Goal: Navigation & Orientation: Find specific page/section

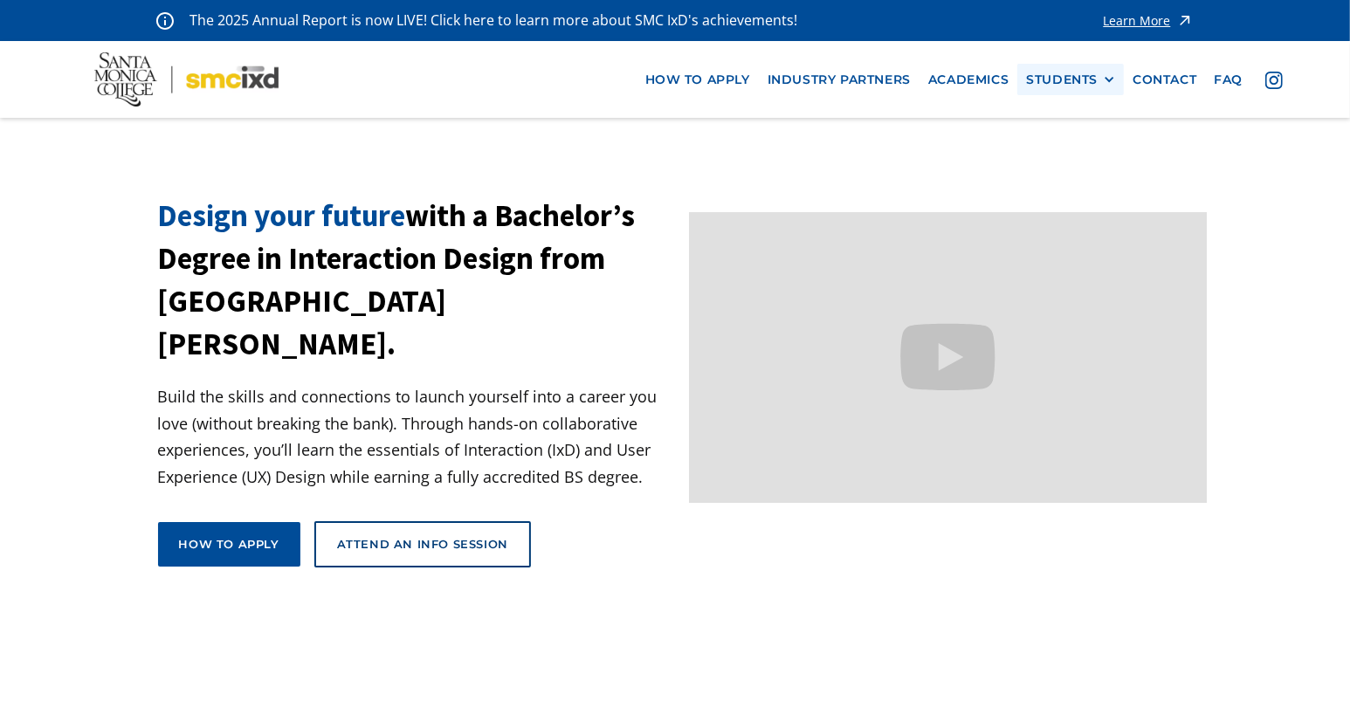
click at [1103, 80] on div at bounding box center [1109, 79] width 12 height 12
click at [1095, 134] on link "Current Students" at bounding box center [1104, 143] width 157 height 32
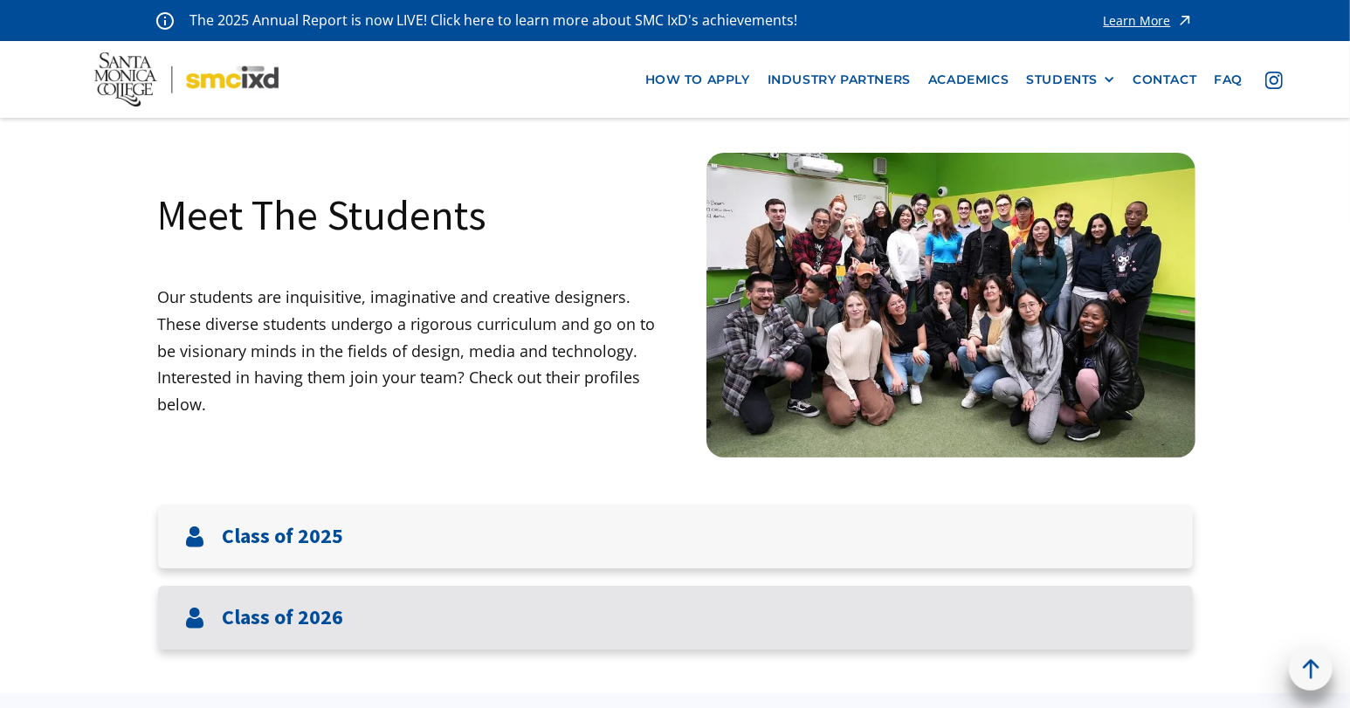
click at [326, 607] on h3 "Class of 2026" at bounding box center [283, 617] width 121 height 25
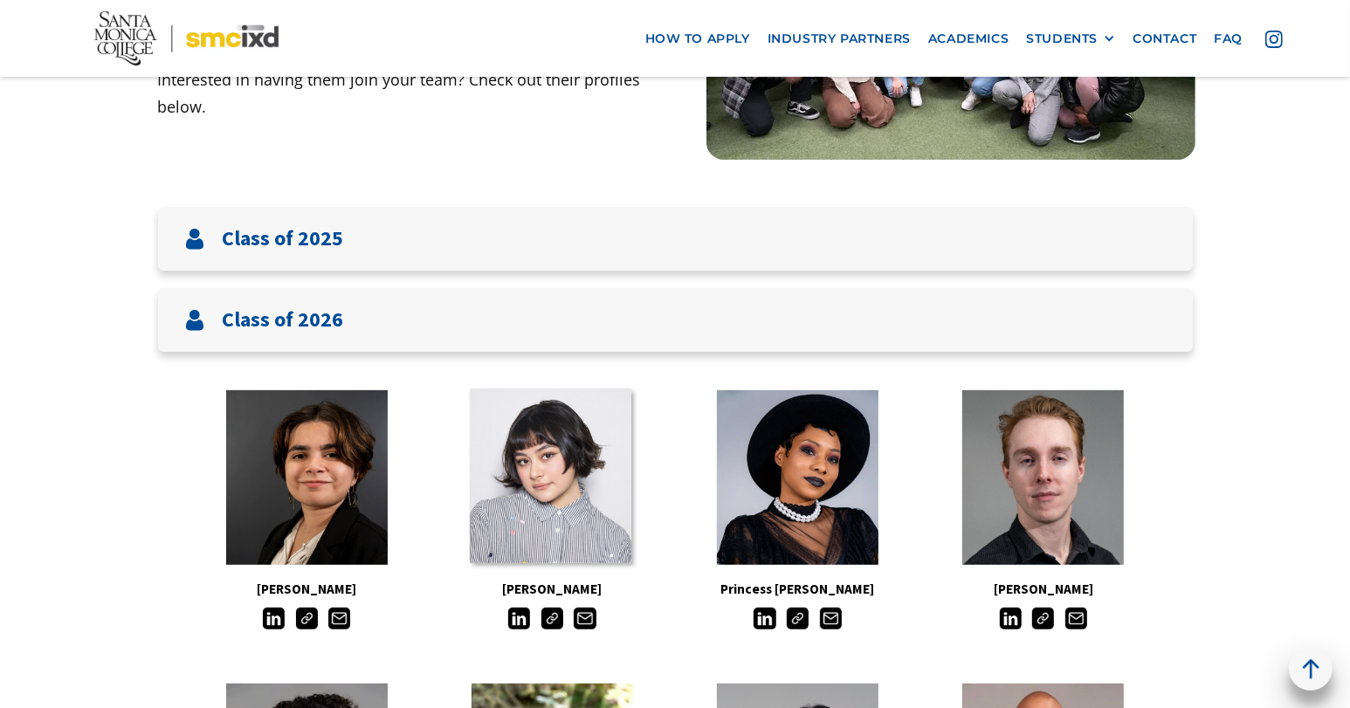
scroll to position [317, 0]
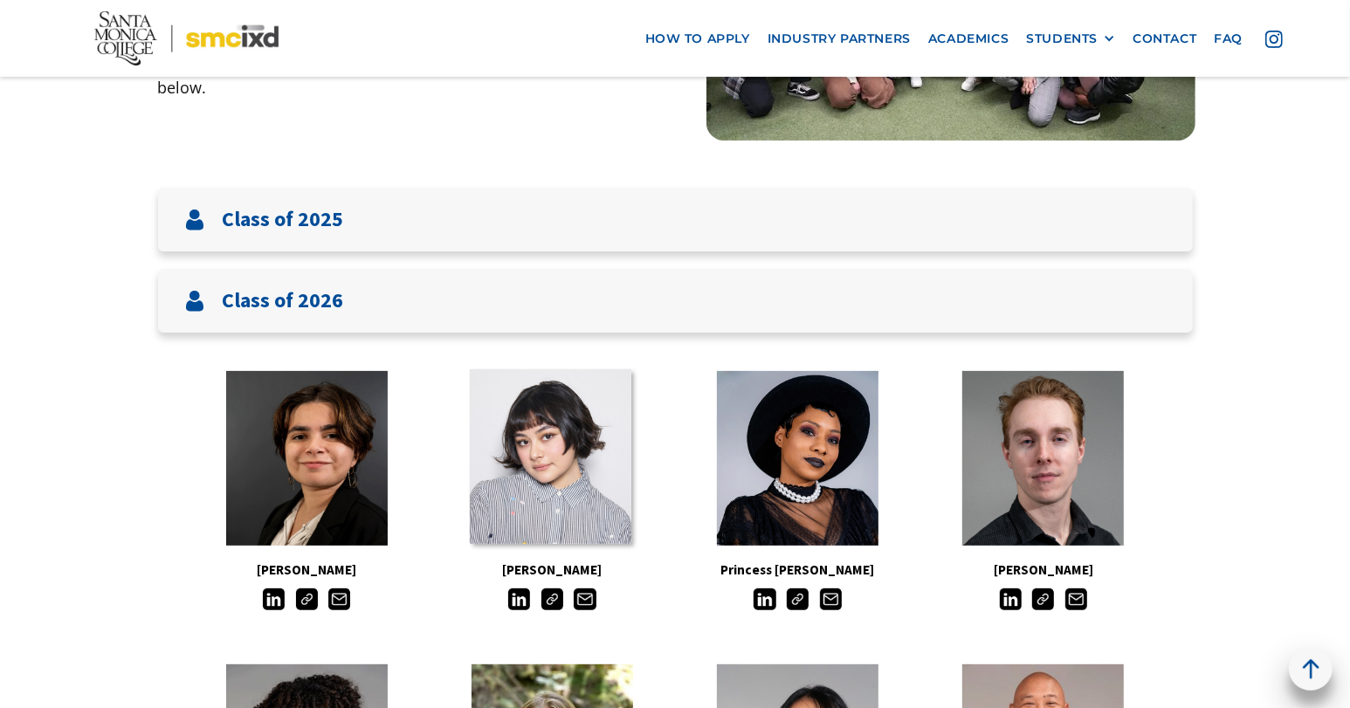
click at [542, 472] on link at bounding box center [551, 456] width 162 height 175
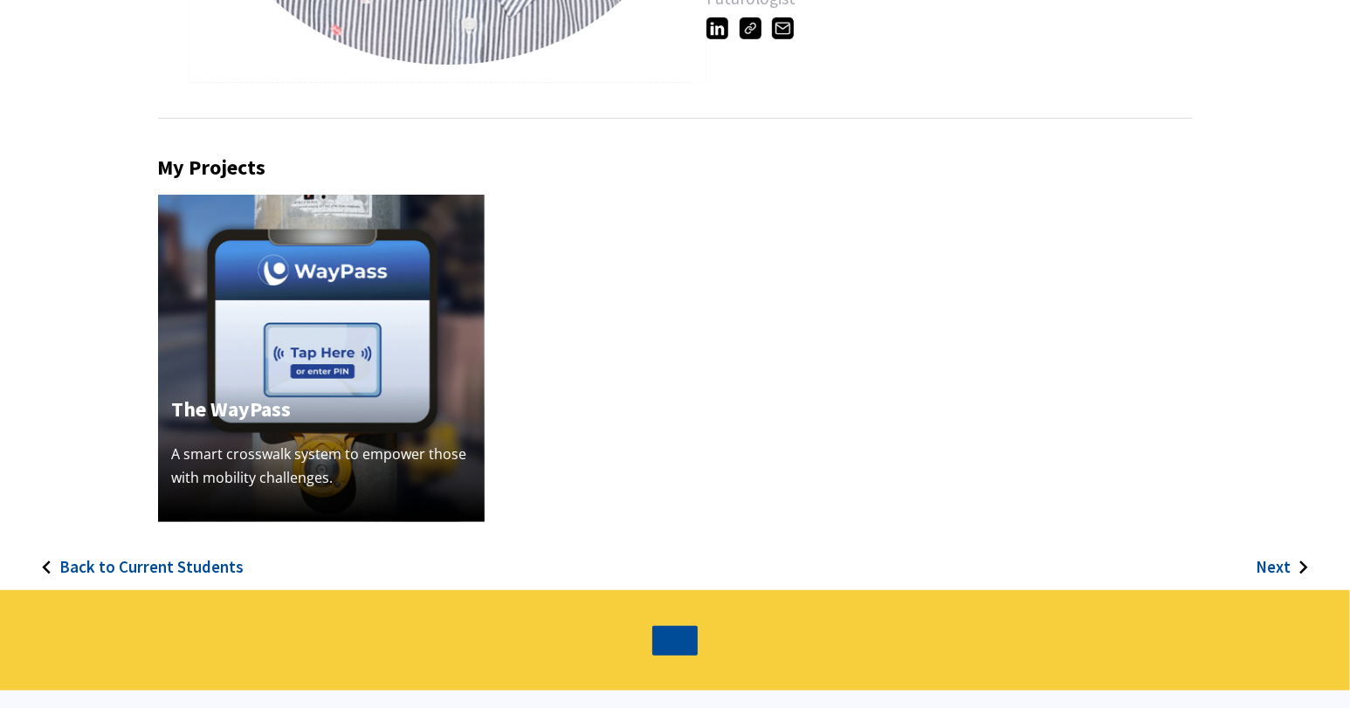
scroll to position [468, 0]
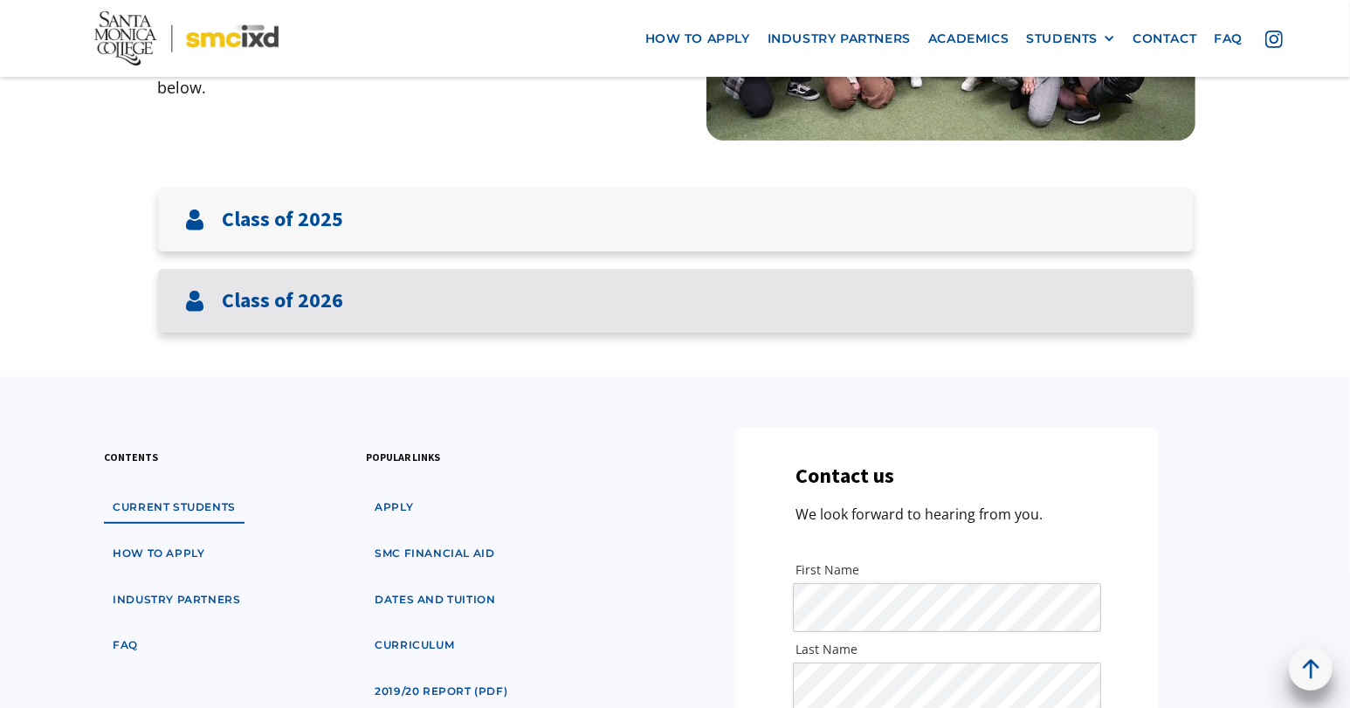
click at [401, 308] on div "Class of 2026" at bounding box center [675, 301] width 1035 height 64
